Goal: Navigation & Orientation: Find specific page/section

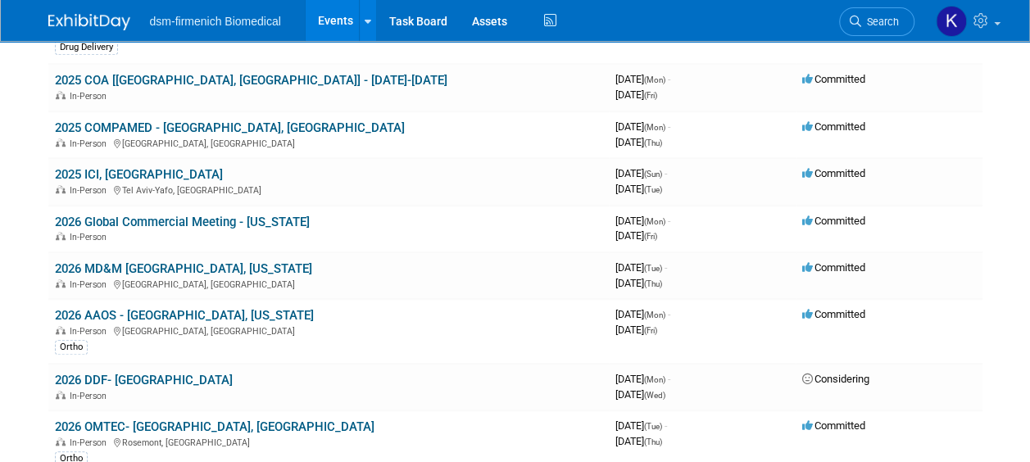
scroll to position [492, 0]
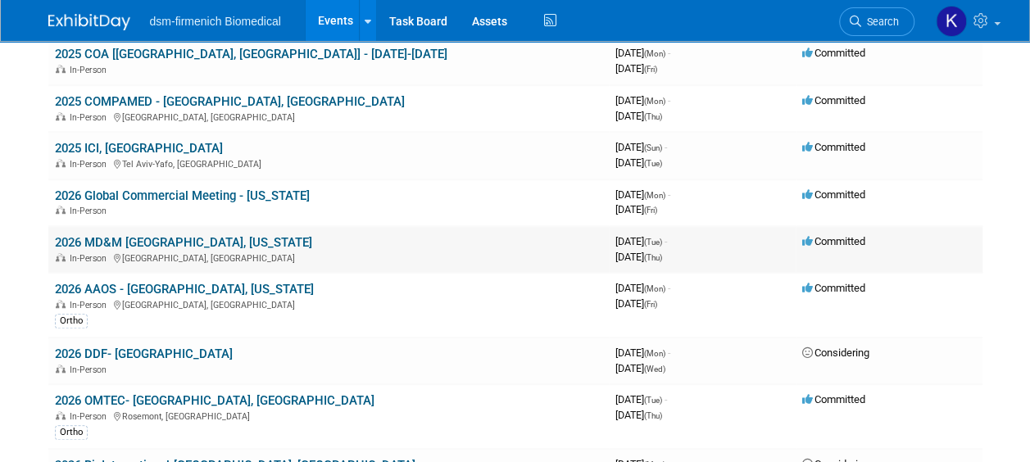
click at [206, 238] on link "2026 MD&M [GEOGRAPHIC_DATA], [US_STATE]" at bounding box center [183, 242] width 257 height 15
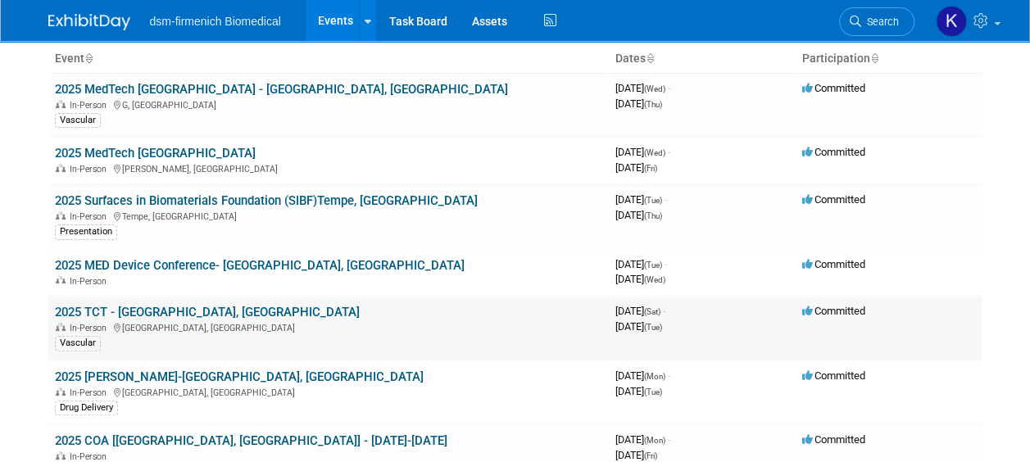
scroll to position [164, 0]
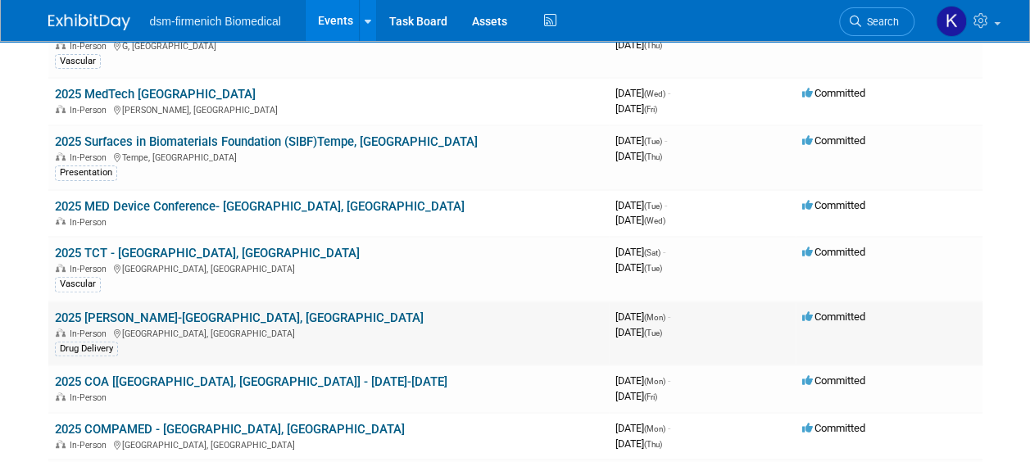
click at [135, 313] on link "2025 [PERSON_NAME]-[GEOGRAPHIC_DATA], [GEOGRAPHIC_DATA]" at bounding box center [239, 318] width 369 height 15
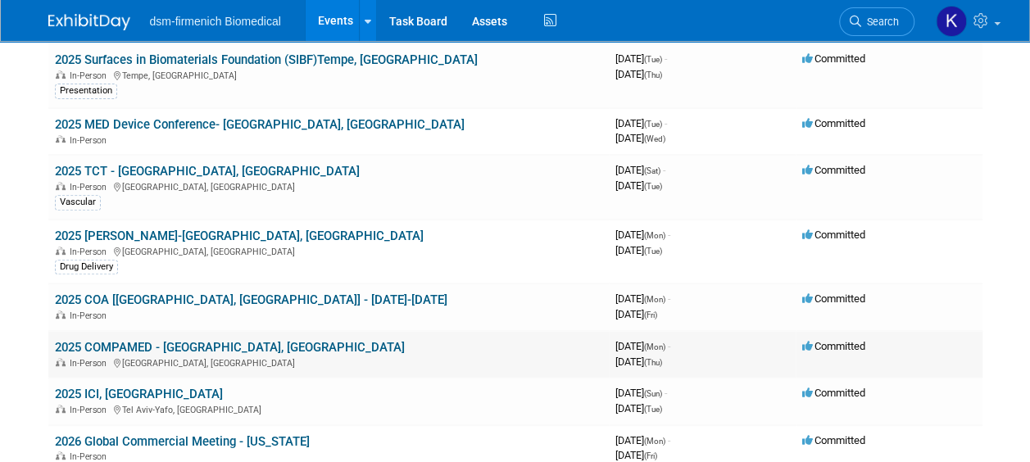
click at [162, 345] on link "2025 COMPAMED - [GEOGRAPHIC_DATA], [GEOGRAPHIC_DATA]" at bounding box center [230, 347] width 350 height 15
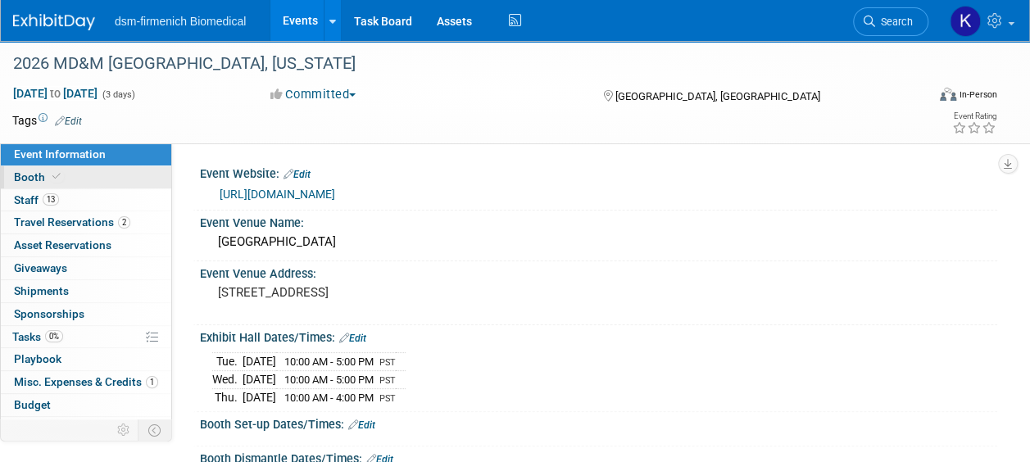
click at [69, 182] on link "Booth" at bounding box center [86, 177] width 170 height 22
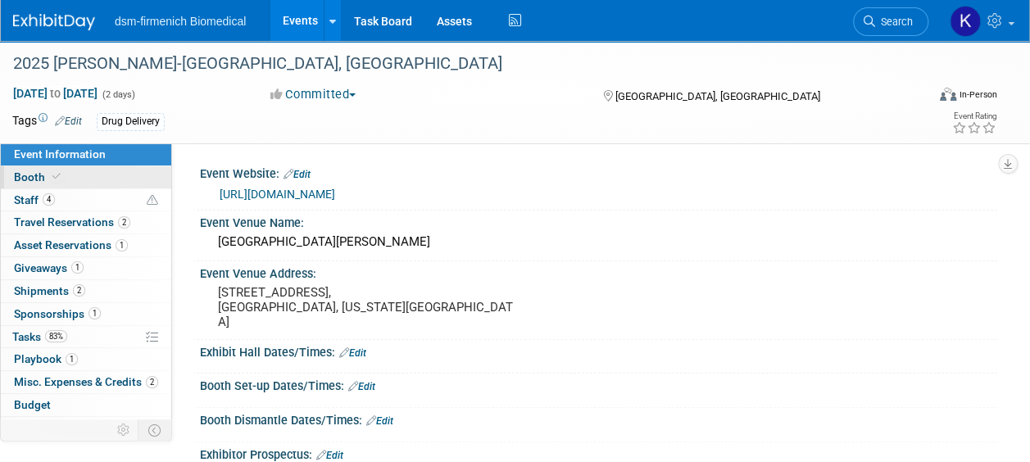
click at [35, 176] on span "Booth" at bounding box center [39, 176] width 50 height 13
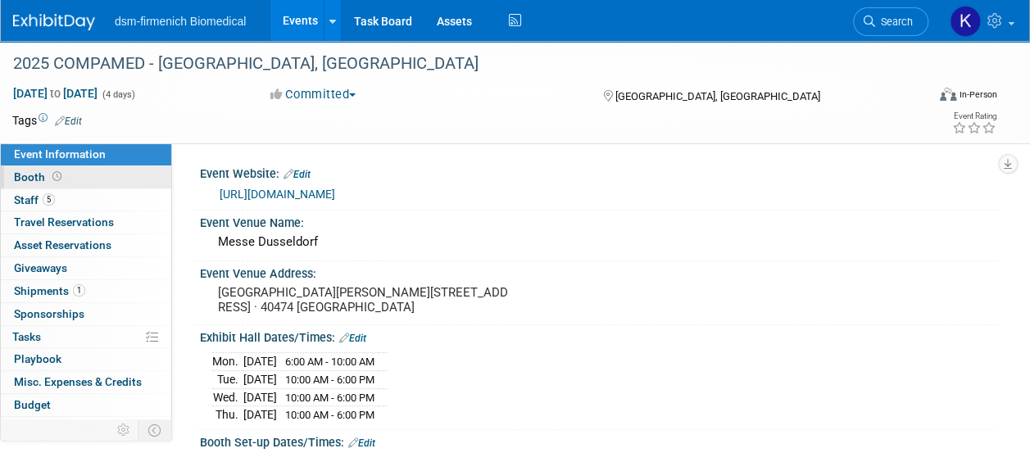
click at [61, 170] on span at bounding box center [57, 176] width 16 height 12
